Goal: Transaction & Acquisition: Purchase product/service

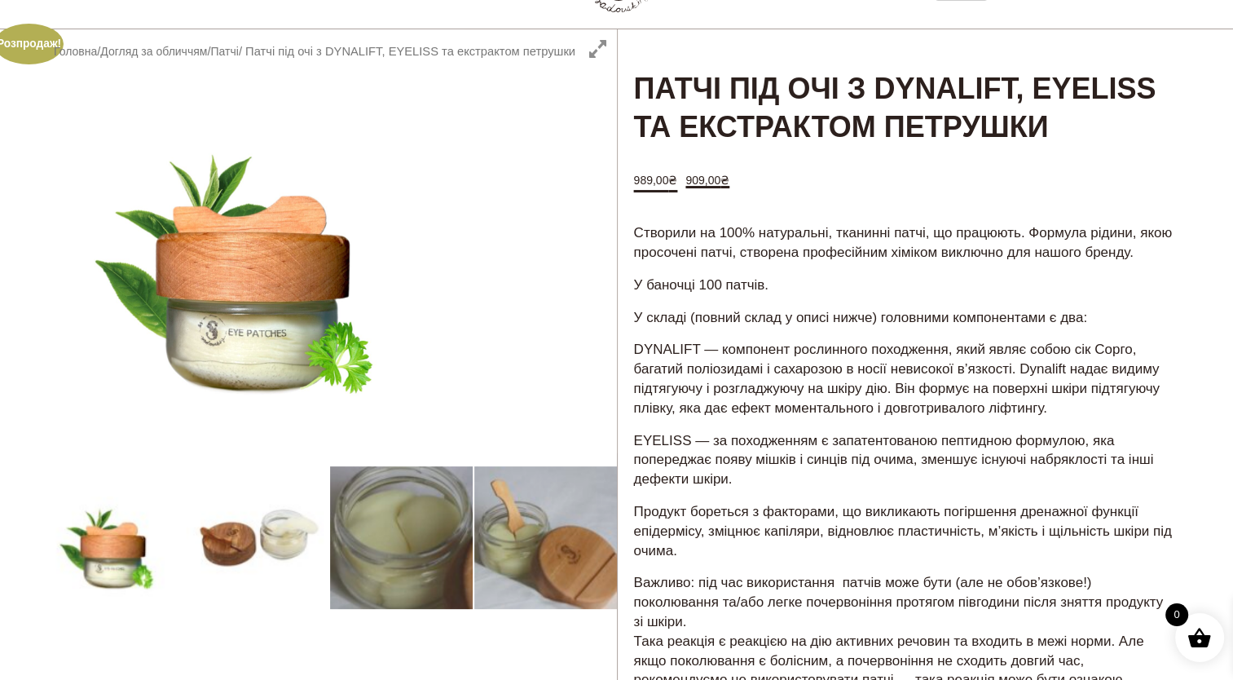
scroll to position [108, 0]
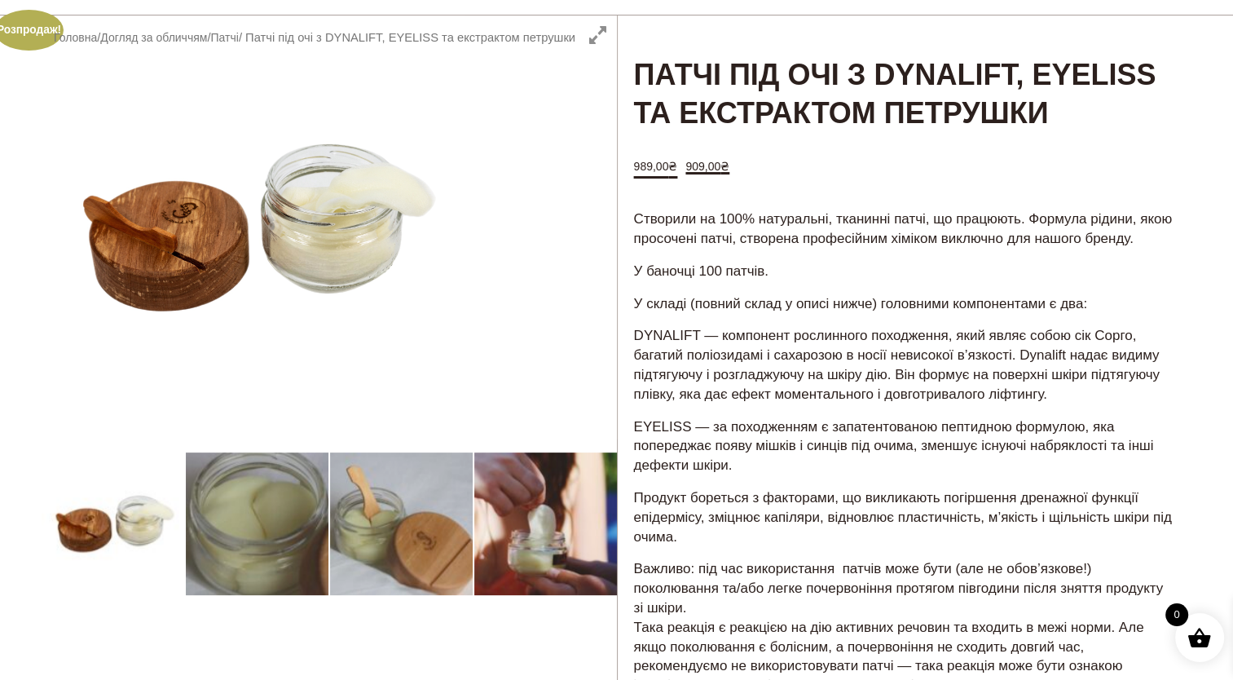
click at [534, 540] on div at bounding box center [329, 557] width 576 height 1085
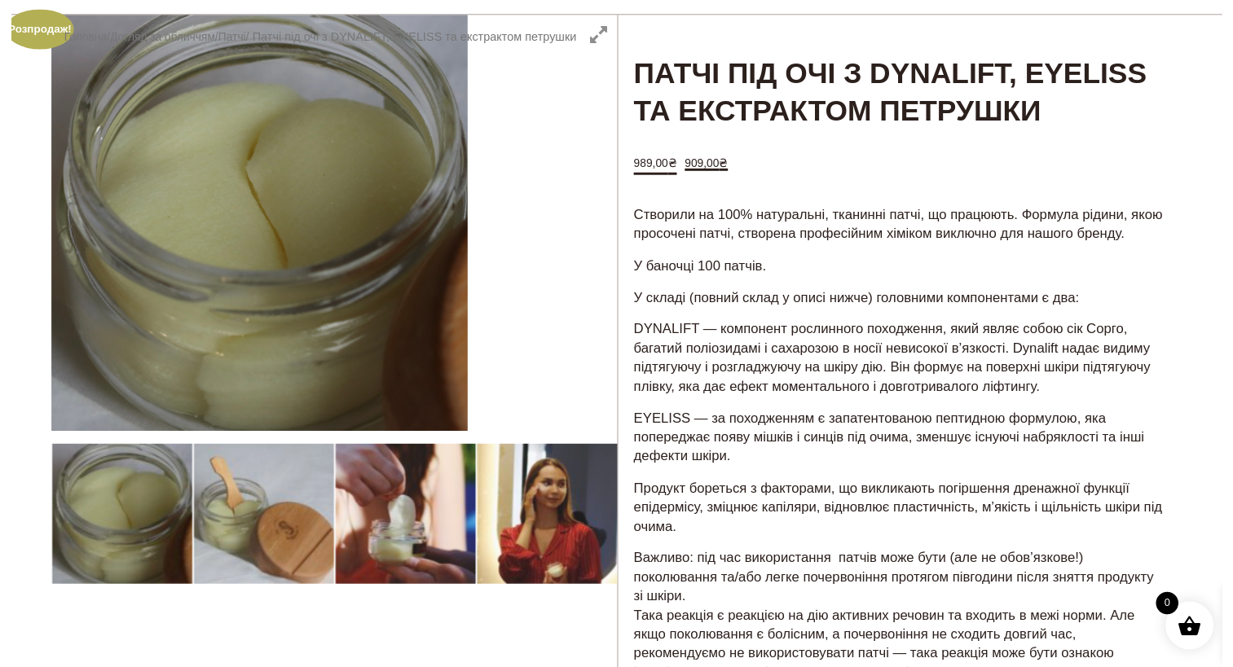
scroll to position [0, 0]
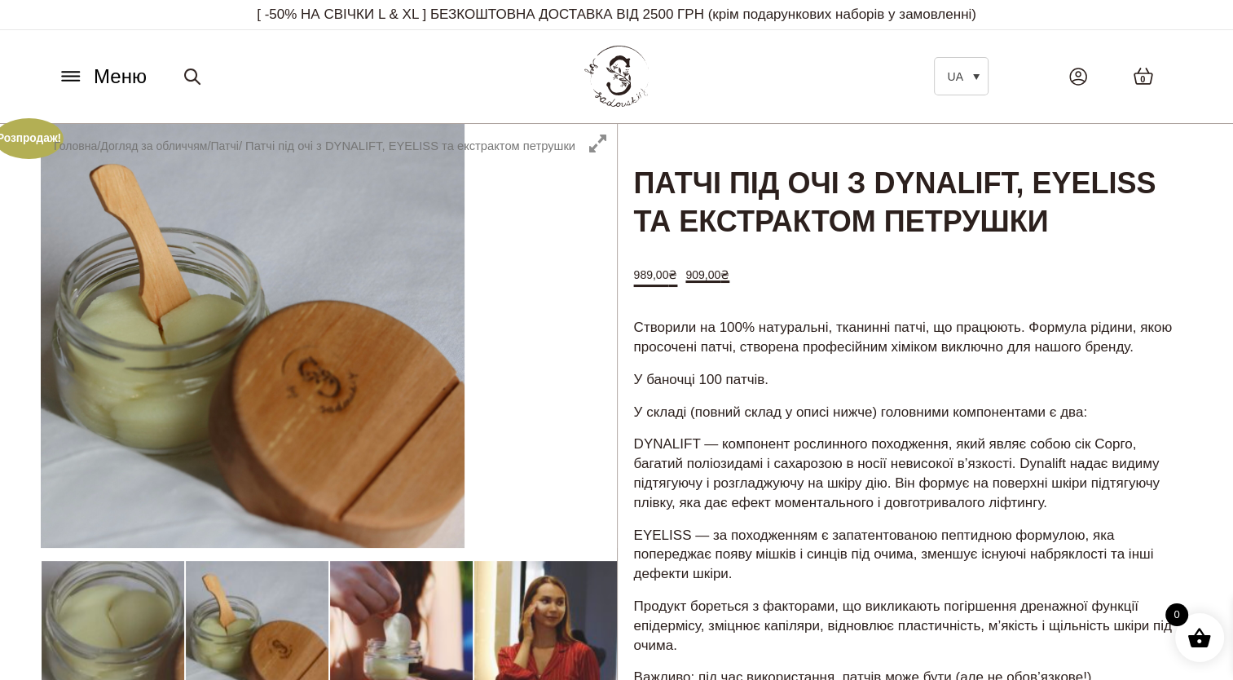
click at [68, 72] on icon at bounding box center [70, 72] width 17 height 0
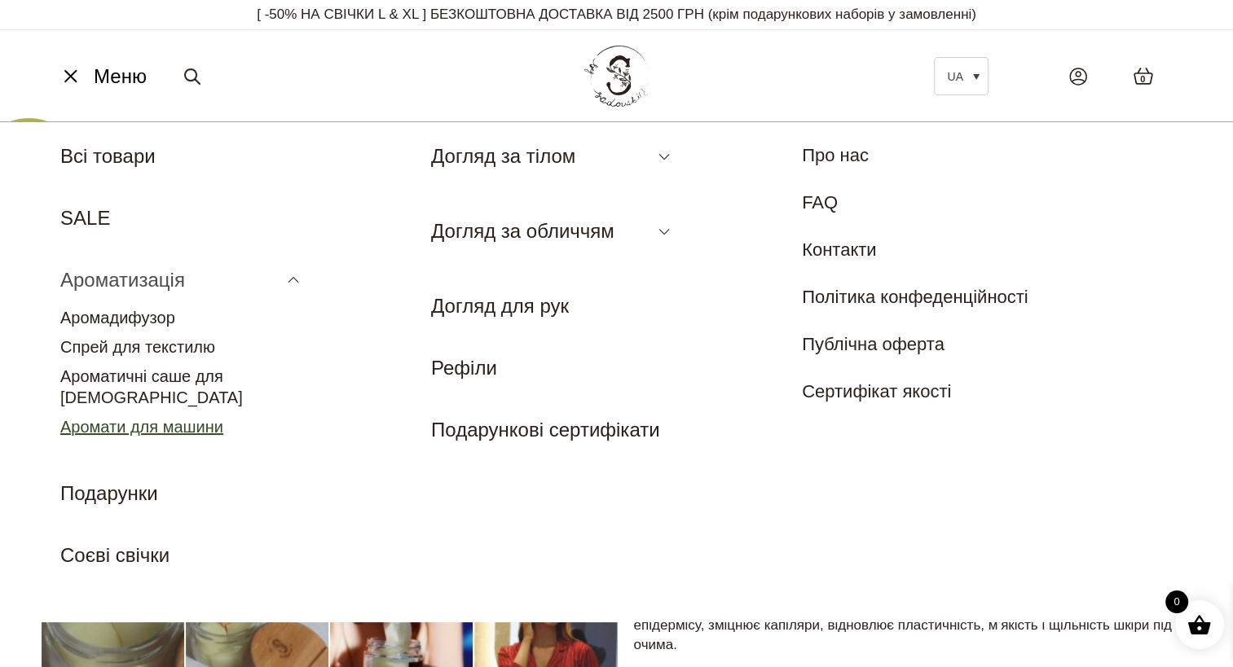
click at [155, 418] on link "Аромати для машини" at bounding box center [141, 427] width 163 height 18
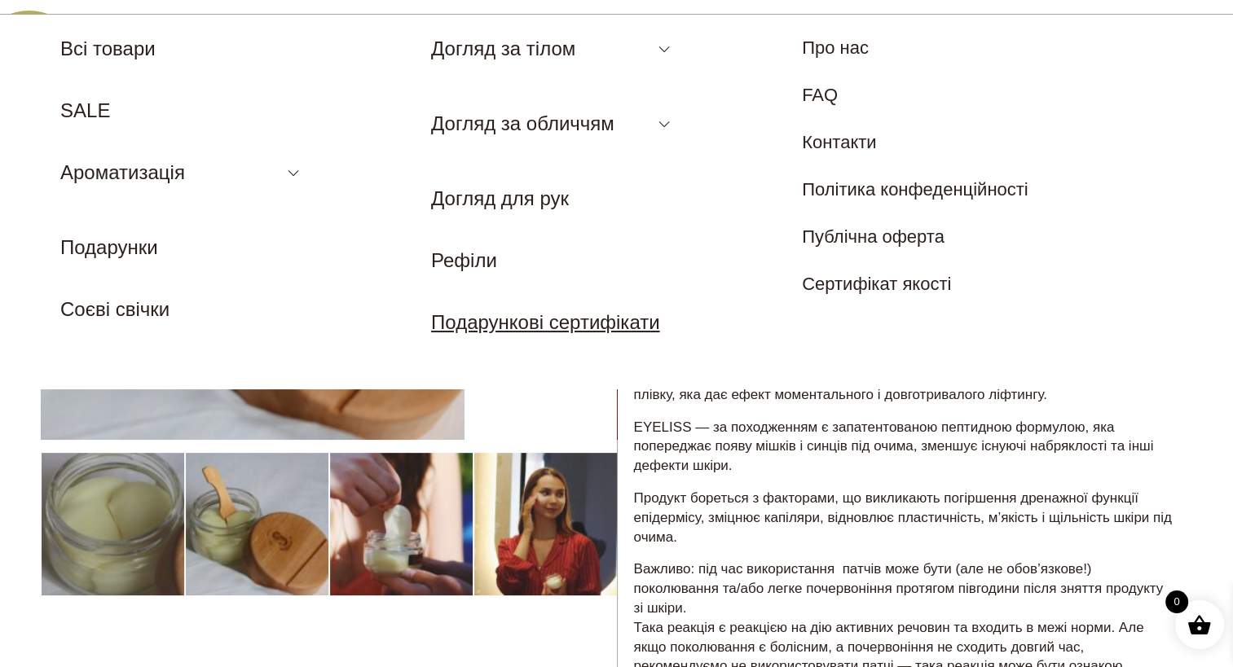
scroll to position [108, 0]
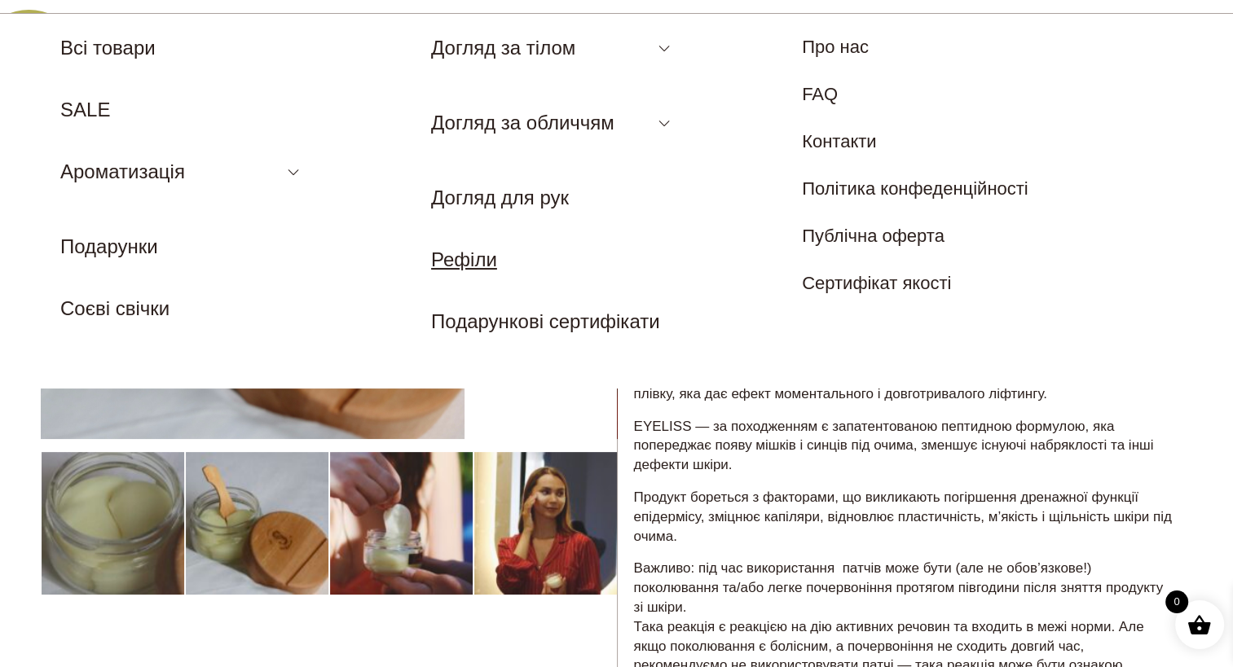
click at [497, 257] on link "Рефіли" at bounding box center [464, 260] width 66 height 22
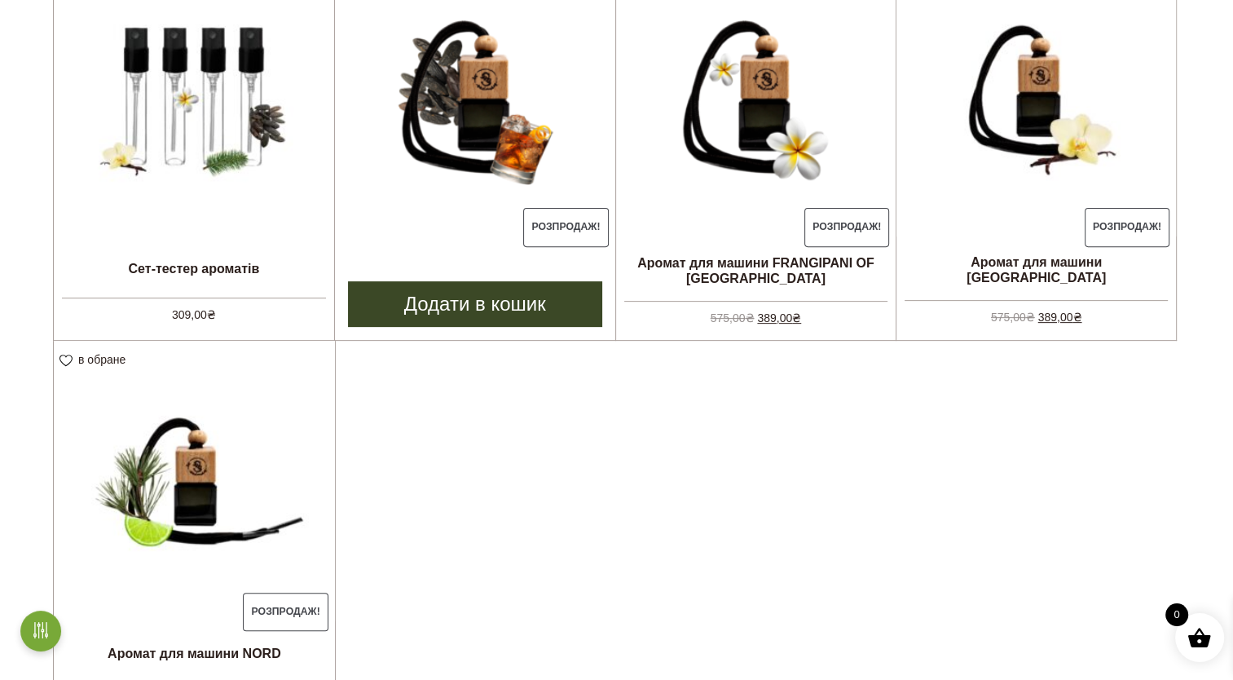
scroll to position [543, 0]
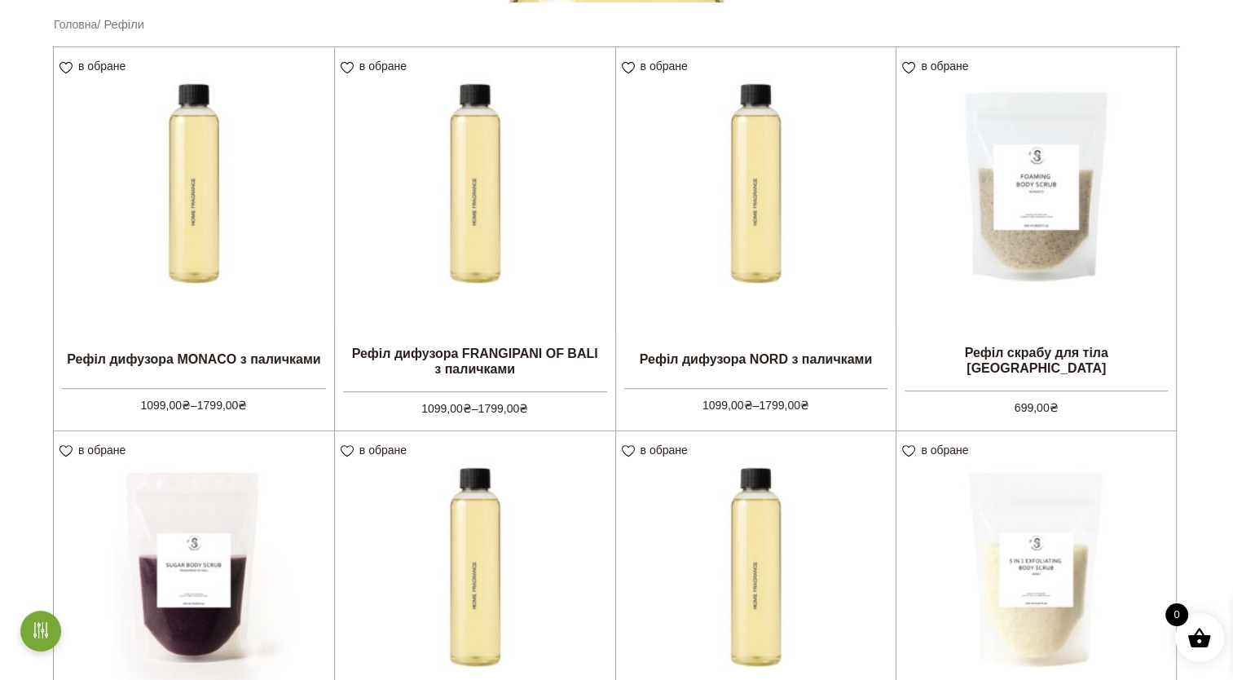
scroll to position [380, 0]
